Goal: Task Accomplishment & Management: Complete application form

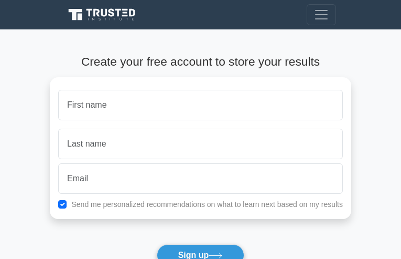
type input "ykOSPJLOVggrmW"
type input "JsZMnEgscdf"
type input "ymt74@yahoo.com"
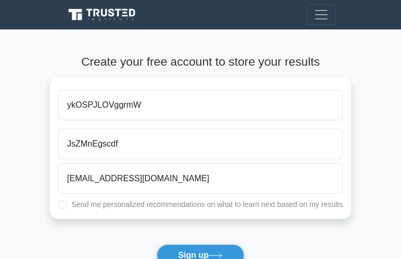
checkbox input "true"
